Goal: Find specific page/section: Find specific page/section

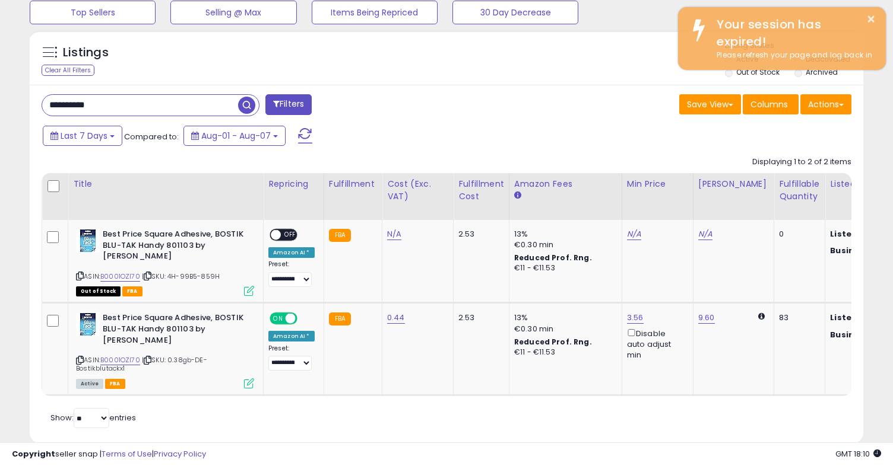
scroll to position [243, 482]
click at [113, 355] on link "B0001OZI70" at bounding box center [120, 360] width 40 height 10
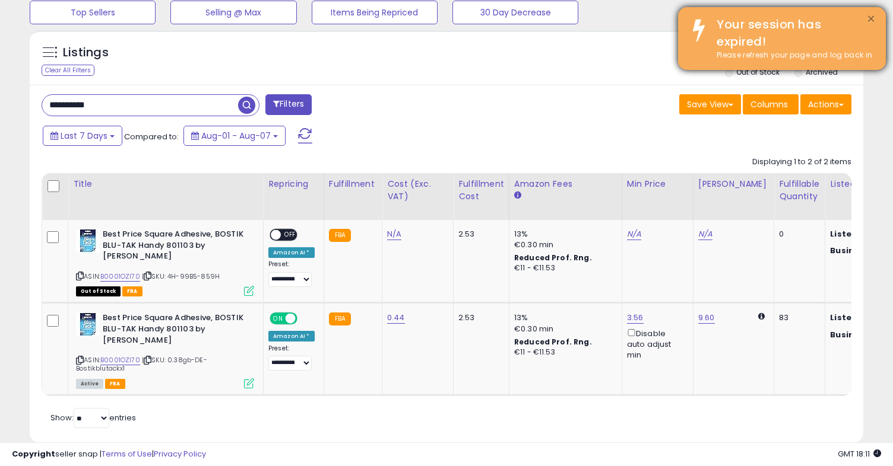
click at [872, 22] on button "×" at bounding box center [870, 19] width 9 height 15
